Goal: Information Seeking & Learning: Understand process/instructions

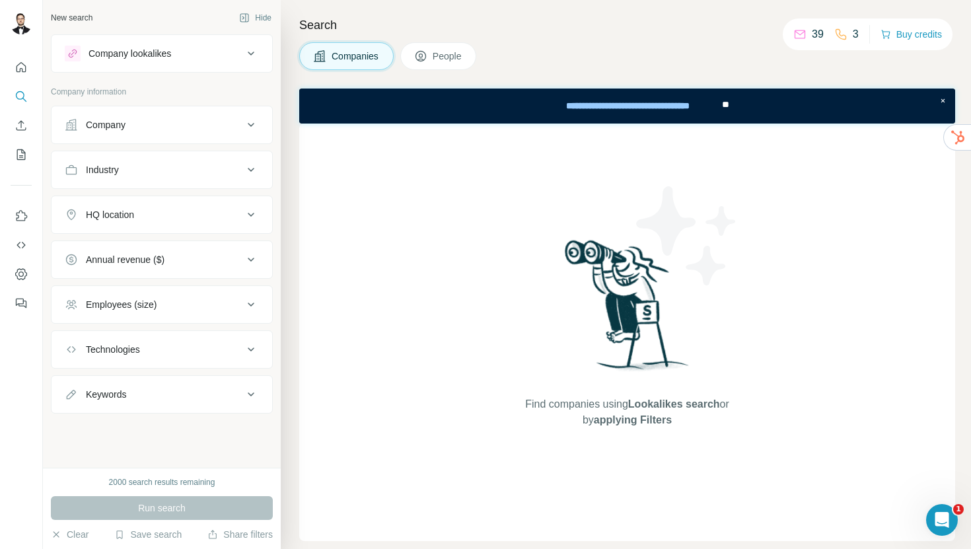
click at [814, 33] on p "39" at bounding box center [818, 34] width 12 height 16
click at [843, 32] on icon at bounding box center [841, 34] width 13 height 13
click at [844, 32] on icon at bounding box center [841, 34] width 13 height 13
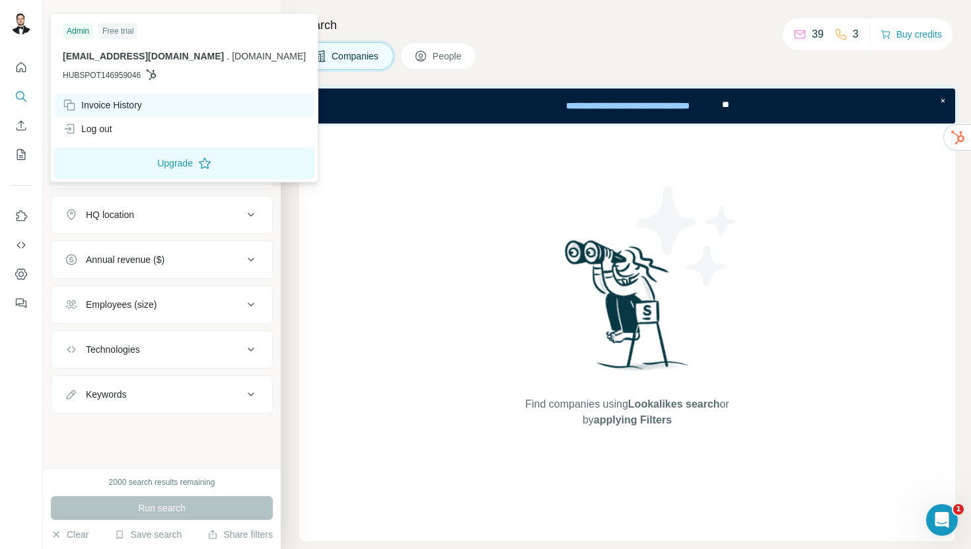
click at [120, 108] on div "Invoice History" at bounding box center [102, 104] width 79 height 13
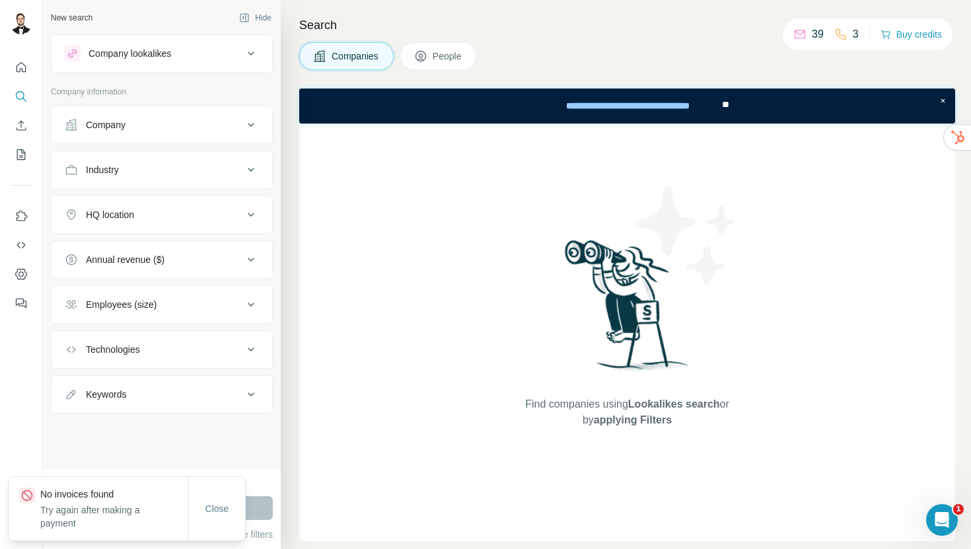
drag, startPoint x: 394, startPoint y: 426, endPoint x: 289, endPoint y: 517, distance: 139.1
click at [394, 427] on div "Find companies using Lookalikes search or by applying Filters" at bounding box center [627, 333] width 656 height 418
click at [213, 515] on span "Close" at bounding box center [218, 508] width 24 height 13
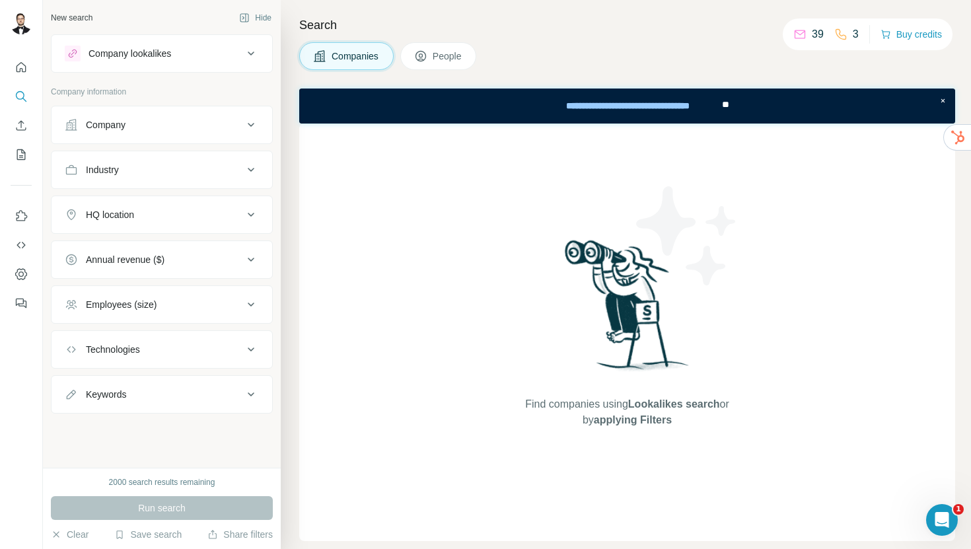
click at [445, 63] on button "People" at bounding box center [438, 56] width 77 height 28
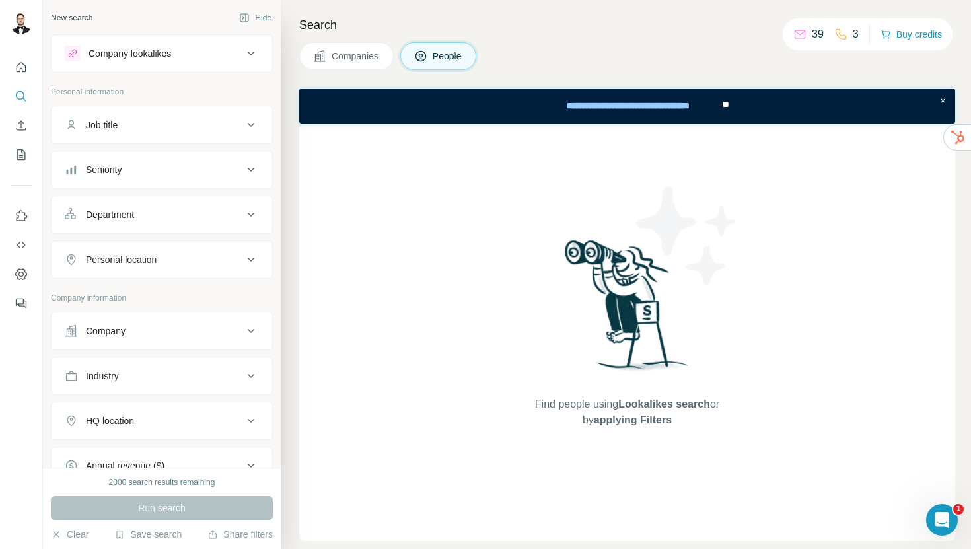
click at [352, 57] on span "Companies" at bounding box center [356, 56] width 48 height 13
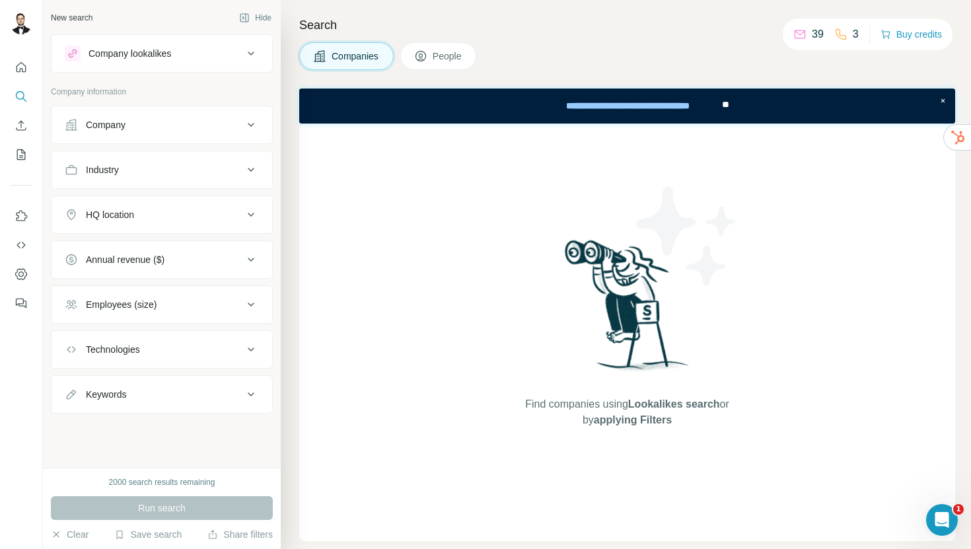
click at [423, 58] on icon at bounding box center [421, 57] width 7 height 7
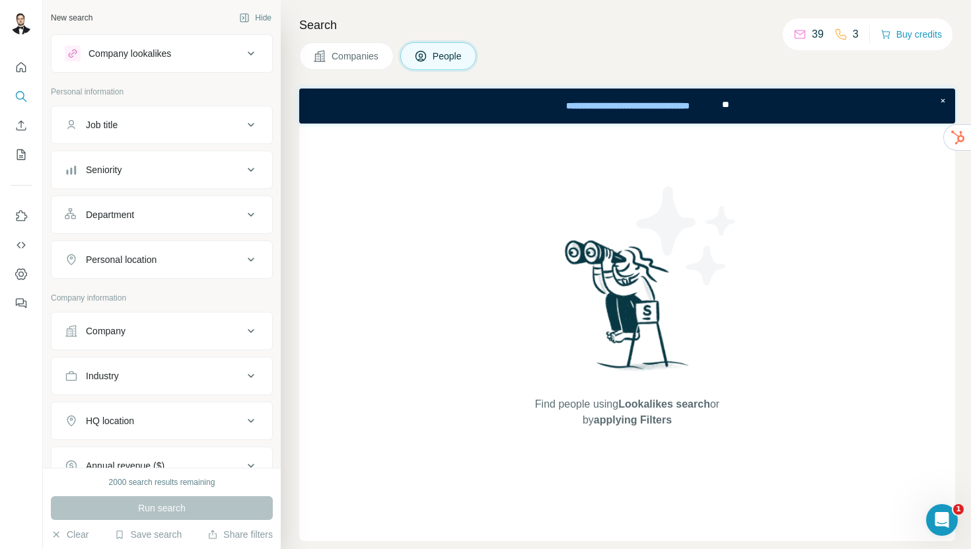
click at [803, 36] on icon at bounding box center [800, 34] width 13 height 13
drag, startPoint x: 805, startPoint y: 38, endPoint x: 812, endPoint y: 38, distance: 7.3
click at [808, 39] on div "39" at bounding box center [809, 34] width 30 height 16
click at [827, 36] on div "39 3" at bounding box center [826, 34] width 65 height 19
click at [853, 37] on p "3" at bounding box center [856, 34] width 6 height 16
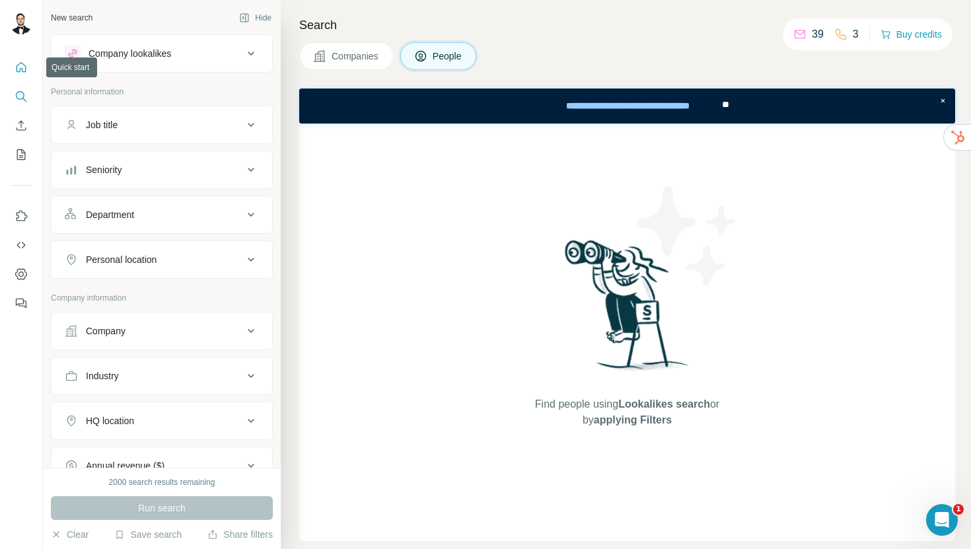
click at [24, 61] on icon "Quick start" at bounding box center [21, 67] width 13 height 13
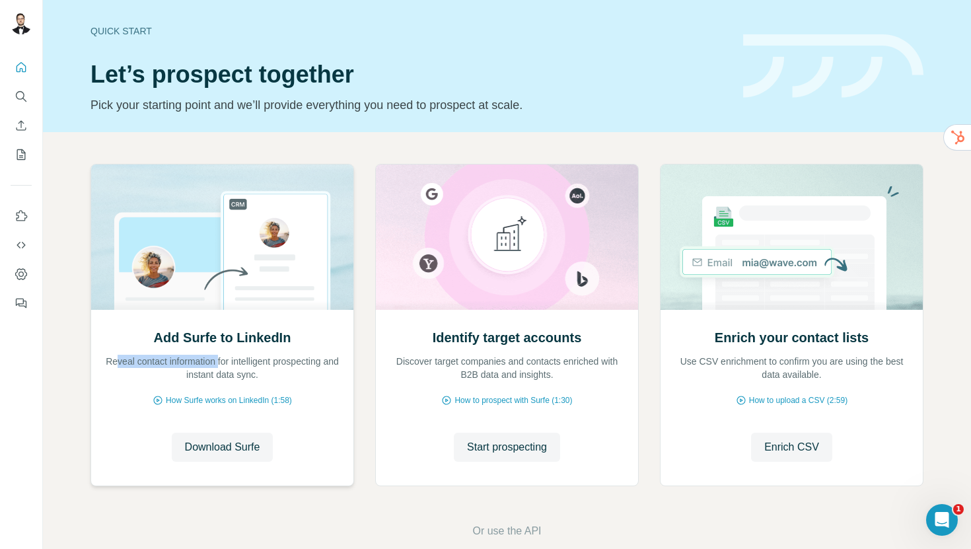
drag, startPoint x: 120, startPoint y: 360, endPoint x: 221, endPoint y: 363, distance: 101.8
click at [221, 363] on p "Reveal contact information for intelligent prospecting and instant data sync." at bounding box center [222, 368] width 236 height 26
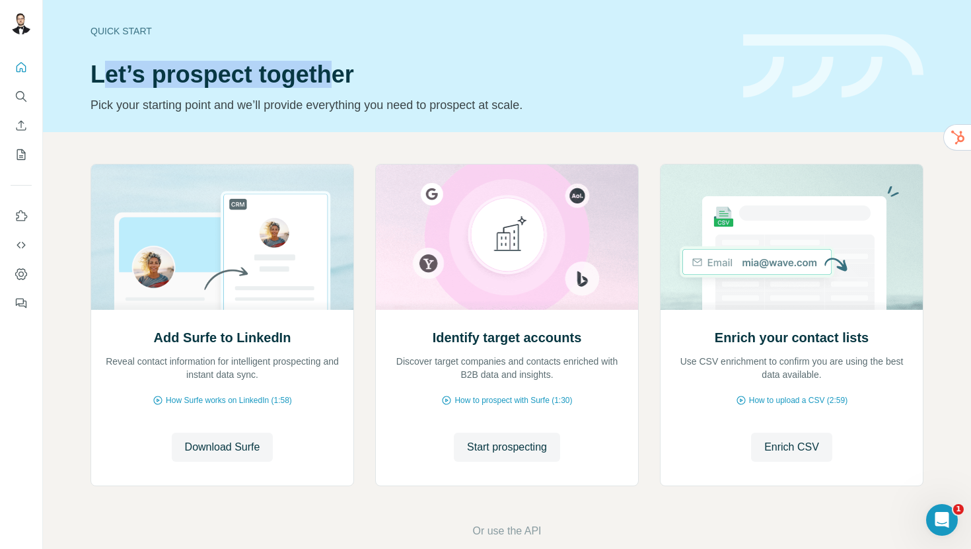
drag, startPoint x: 163, startPoint y: 75, endPoint x: 326, endPoint y: 77, distance: 162.6
click at [326, 77] on h1 "Let’s prospect together" at bounding box center [409, 74] width 637 height 26
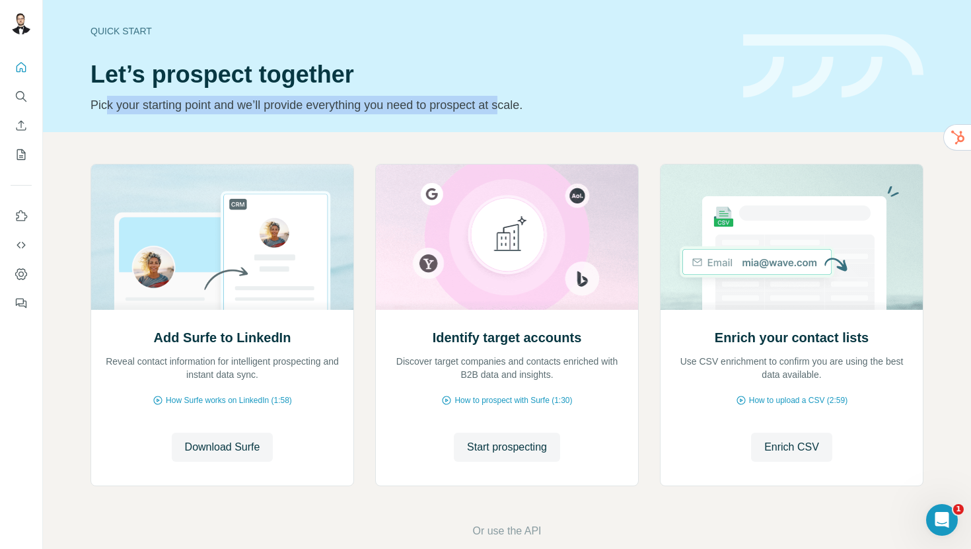
drag, startPoint x: 99, startPoint y: 103, endPoint x: 501, endPoint y: 109, distance: 401.8
click at [501, 109] on p "Pick your starting point and we’ll provide everything you need to prospect at s…" at bounding box center [409, 105] width 637 height 19
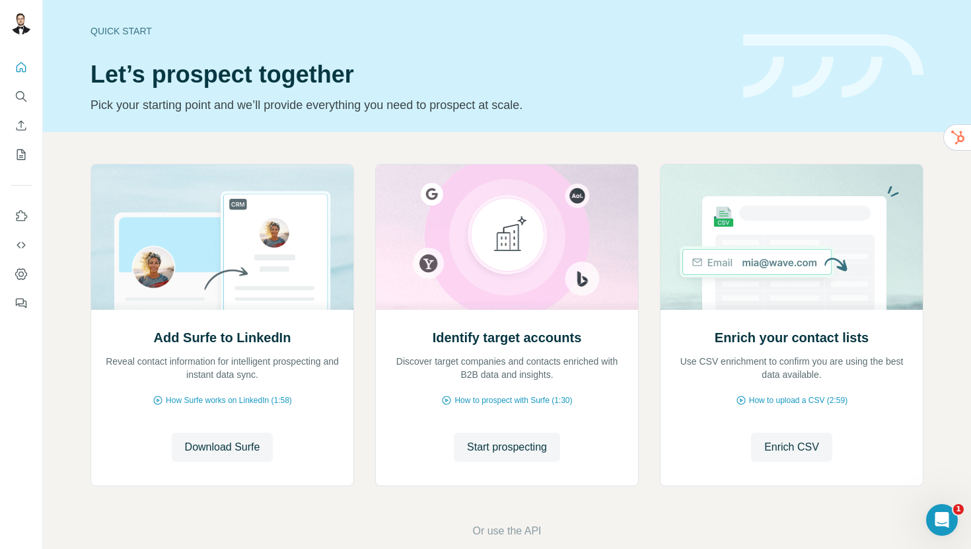
click at [503, 110] on p "Pick your starting point and we’ll provide everything you need to prospect at s…" at bounding box center [409, 105] width 637 height 19
drag, startPoint x: 236, startPoint y: 338, endPoint x: 323, endPoint y: 344, distance: 87.4
click at [285, 336] on h2 "Add Surfe to LinkedIn" at bounding box center [222, 337] width 137 height 19
drag, startPoint x: 444, startPoint y: 340, endPoint x: 596, endPoint y: 340, distance: 152.0
click at [595, 340] on div "Identify target accounts Discover target companies and contacts enriched with B…" at bounding box center [507, 354] width 236 height 53
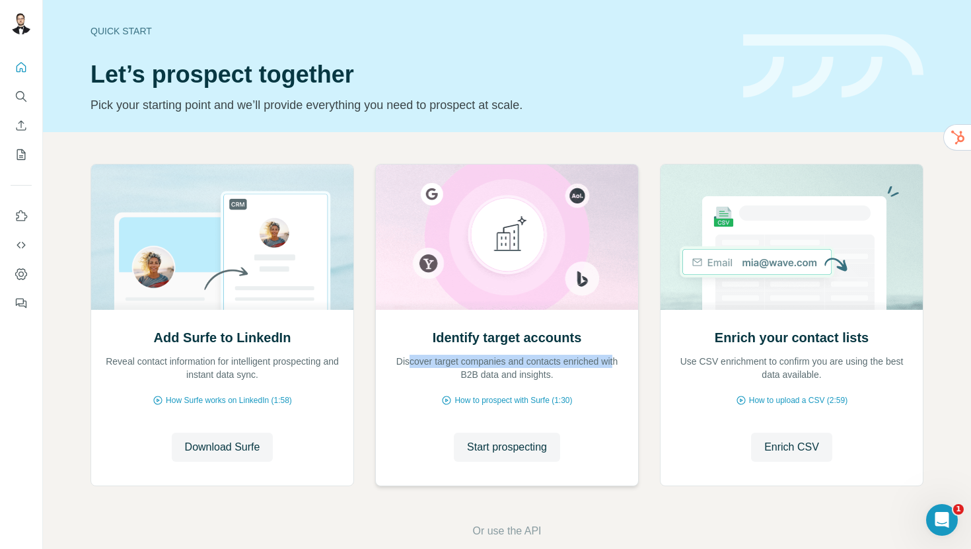
drag, startPoint x: 404, startPoint y: 362, endPoint x: 606, endPoint y: 364, distance: 201.6
click at [611, 364] on p "Discover target companies and contacts enriched with B2B data and insights." at bounding box center [507, 368] width 236 height 26
click at [480, 375] on p "Discover target companies and contacts enriched with B2B data and insights." at bounding box center [507, 368] width 236 height 26
drag, startPoint x: 461, startPoint y: 375, endPoint x: 545, endPoint y: 379, distance: 83.3
click at [545, 379] on p "Discover target companies and contacts enriched with B2B data and insights." at bounding box center [507, 368] width 236 height 26
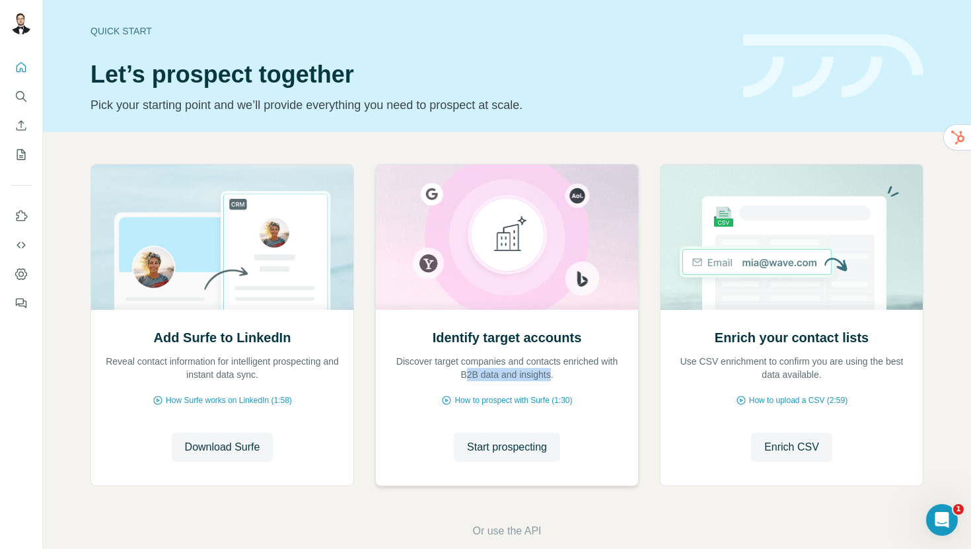
click at [545, 379] on p "Discover target companies and contacts enriched with B2B data and insights." at bounding box center [507, 368] width 236 height 26
drag, startPoint x: 725, startPoint y: 342, endPoint x: 856, endPoint y: 343, distance: 130.9
click at [874, 342] on div "Enrich your contact lists Use CSV enrichment to confirm you are using the best …" at bounding box center [792, 354] width 236 height 53
drag, startPoint x: 173, startPoint y: 337, endPoint x: 277, endPoint y: 338, distance: 103.8
click at [277, 338] on h2 "Add Surfe to LinkedIn" at bounding box center [222, 337] width 137 height 19
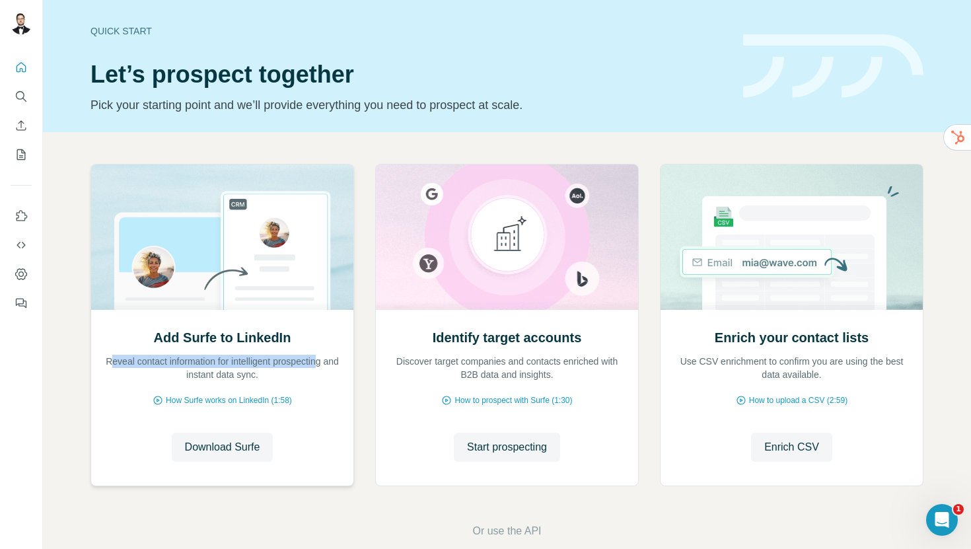
drag, startPoint x: 117, startPoint y: 362, endPoint x: 319, endPoint y: 363, distance: 201.6
click at [319, 363] on p "Reveal contact information for intelligent prospecting and instant data sync." at bounding box center [222, 368] width 236 height 26
click at [322, 363] on p "Reveal contact information for intelligent prospecting and instant data sync." at bounding box center [222, 368] width 236 height 26
drag, startPoint x: 180, startPoint y: 375, endPoint x: 243, endPoint y: 377, distance: 62.2
click at [243, 377] on p "Reveal contact information for intelligent prospecting and instant data sync." at bounding box center [222, 368] width 236 height 26
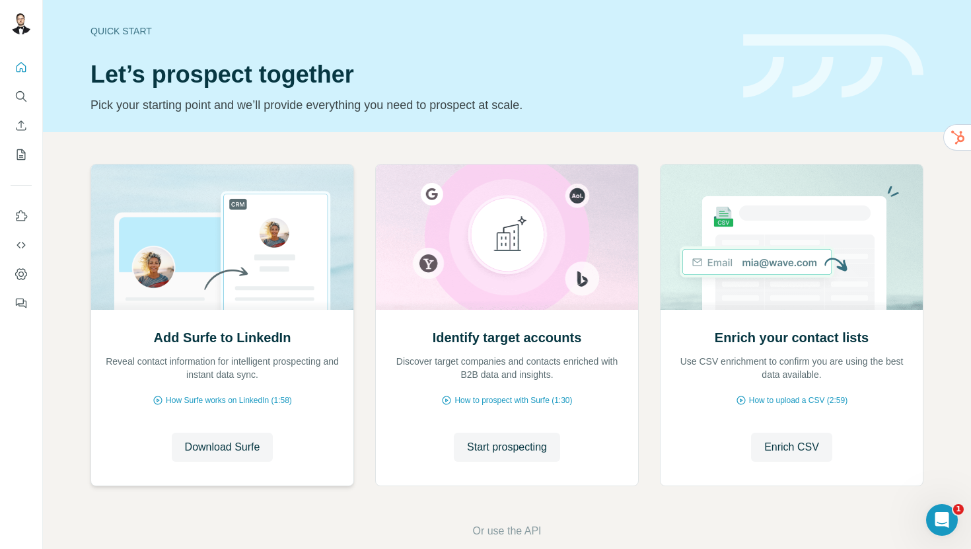
click at [243, 377] on p "Reveal contact information for intelligent prospecting and instant data sync." at bounding box center [222, 368] width 236 height 26
click at [223, 453] on span "Download Surfe" at bounding box center [222, 447] width 75 height 16
